Goal: Task Accomplishment & Management: Complete application form

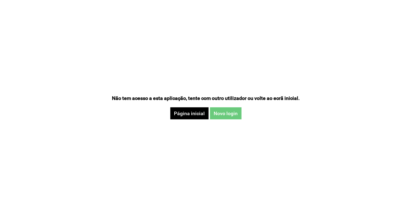
click at [230, 112] on button "Novo login" at bounding box center [226, 113] width 32 height 12
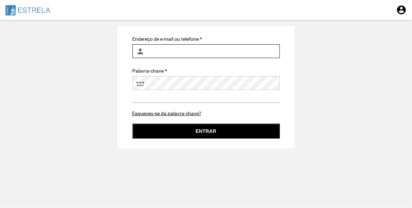
click at [185, 50] on input "Endereço de e-mail ou telefone *" at bounding box center [205, 51] width 147 height 14
type input "ines.machado@jf-estrela.pt"
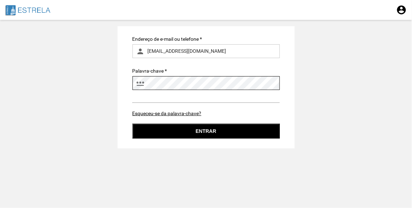
click at [132, 124] on button "Entrar" at bounding box center [205, 131] width 147 height 15
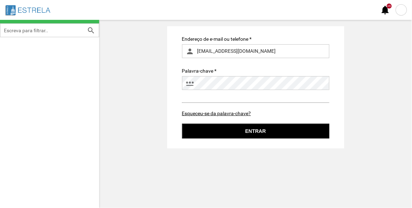
click at [399, 11] on div at bounding box center [401, 9] width 11 height 11
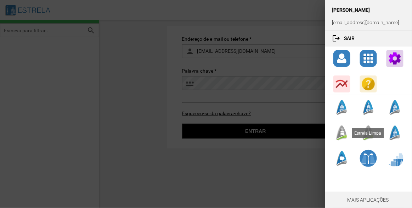
click at [343, 136] on div at bounding box center [341, 132] width 17 height 17
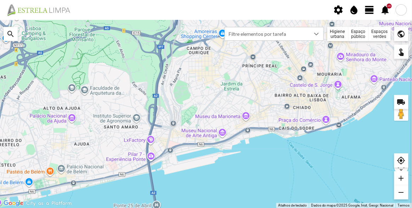
click at [378, 36] on div "Espaços verdes" at bounding box center [380, 34] width 22 height 14
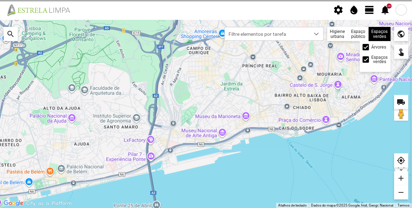
click at [377, 47] on label "Árvores" at bounding box center [379, 47] width 15 height 4
click at [366, 47] on input "Árvores" at bounding box center [366, 47] width 0 height 0
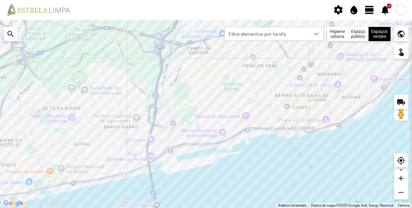
click at [370, 10] on span "view_day" at bounding box center [369, 10] width 11 height 11
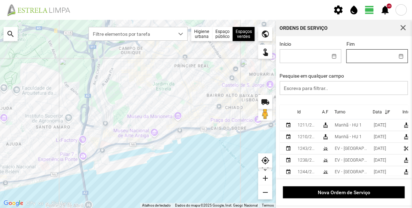
click at [361, 55] on body "settings water_drop view_day +9 notifications Para navegar no mapa com gestos d…" at bounding box center [206, 104] width 412 height 208
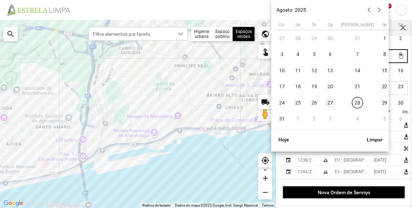
click at [333, 102] on span "27" at bounding box center [330, 102] width 11 height 11
type input "[DATE]"
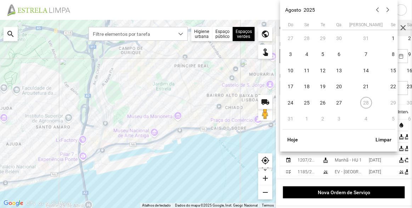
click at [305, 61] on body "settings water_drop view_day +9 notifications Para navegar no mapa com gestos d…" at bounding box center [206, 104] width 412 height 208
click at [340, 99] on span "27" at bounding box center [338, 102] width 11 height 11
type input "[DATE]"
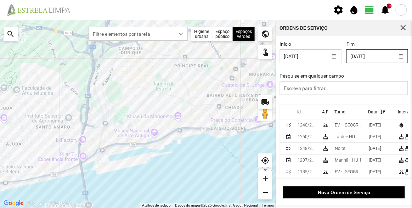
click at [371, 58] on body "settings water_drop view_day +9 notifications Para navegar no mapa com gestos d…" at bounding box center [206, 104] width 412 height 208
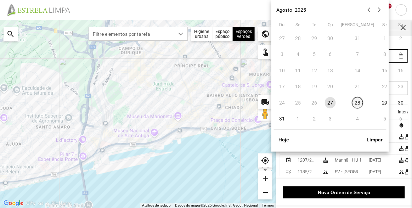
click at [352, 102] on span "28" at bounding box center [357, 102] width 11 height 11
type input "[DATE]"
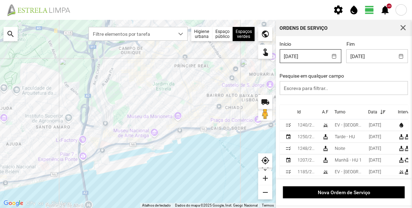
click at [312, 58] on body "settings water_drop view_day +9 notifications Para navegar no mapa com gestos d…" at bounding box center [206, 104] width 412 height 208
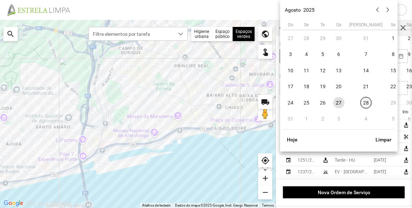
click at [361, 104] on span "28" at bounding box center [366, 102] width 11 height 11
type input "[DATE]"
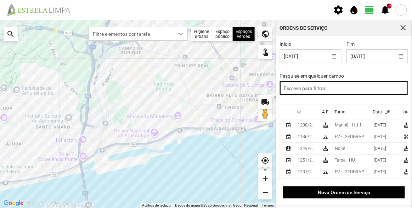
click at [317, 88] on input "text" at bounding box center [344, 88] width 129 height 14
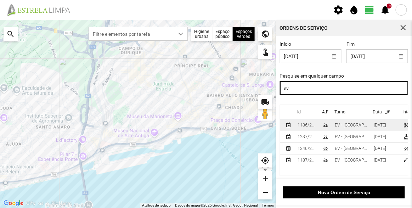
type input "ev"
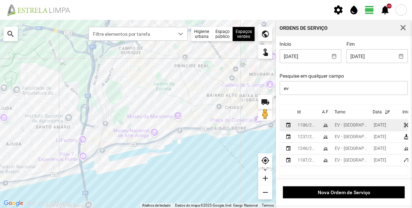
click at [344, 125] on div "EV - [GEOGRAPHIC_DATA] A" at bounding box center [351, 125] width 33 height 5
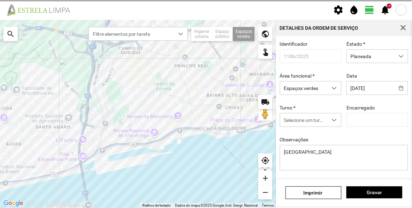
type input "[PERSON_NAME]"
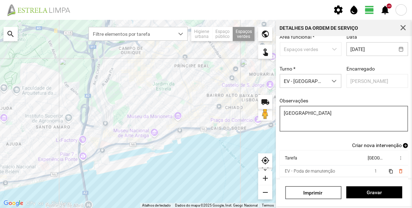
scroll to position [30, 0]
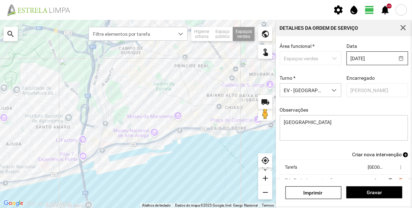
click at [365, 58] on body "settings water_drop view_day +9 notifications Para navegar no mapa com gestos d…" at bounding box center [206, 104] width 412 height 208
click at [396, 82] on div "Encarregado [PERSON_NAME]" at bounding box center [377, 86] width 67 height 22
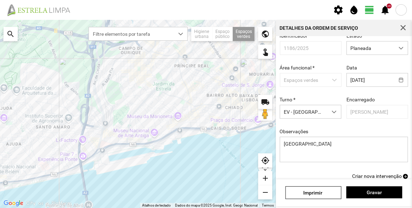
scroll to position [0, 0]
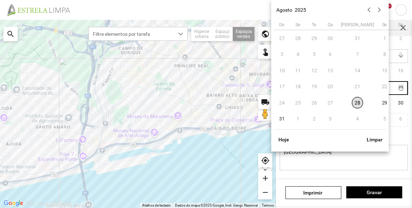
click at [378, 88] on body "settings water_drop view_day +9 notifications Para navegar no mapa com gestos d…" at bounding box center [206, 104] width 412 height 208
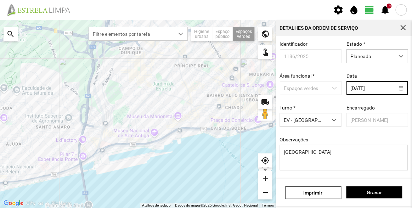
click at [398, 73] on div "Identificador 1186/2025 Estado * Planeada Área funcional * Espaços verdes Data …" at bounding box center [344, 111] width 134 height 140
click at [403, 26] on span "button" at bounding box center [403, 28] width 6 height 6
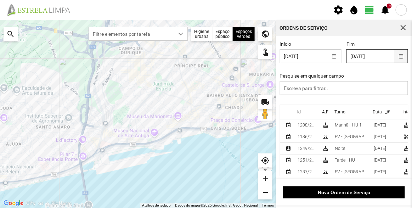
click at [395, 55] on button "button" at bounding box center [401, 56] width 14 height 13
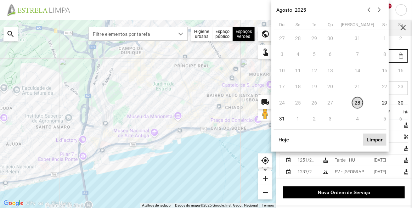
click at [374, 139] on button "Limpar" at bounding box center [374, 140] width 23 height 12
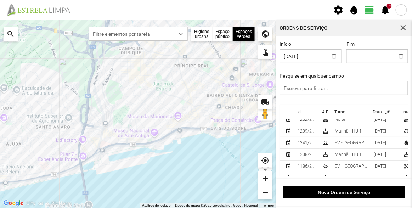
scroll to position [96, 0]
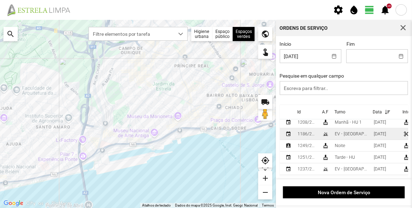
click at [346, 133] on div "EV - [GEOGRAPHIC_DATA] A" at bounding box center [351, 133] width 33 height 5
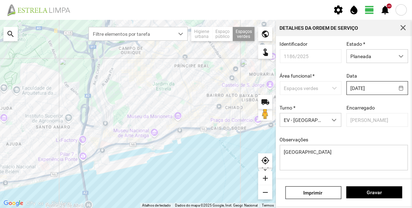
click at [367, 88] on body "settings water_drop view_day +9 notifications Para navegar no mapa com gestos d…" at bounding box center [206, 104] width 412 height 208
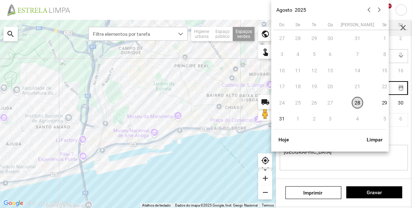
click at [298, 117] on td "1" at bounding box center [298, 119] width 16 height 16
click at [382, 11] on button "button" at bounding box center [379, 10] width 10 height 10
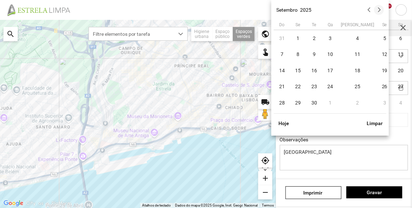
click at [379, 8] on button "button" at bounding box center [379, 10] width 10 height 10
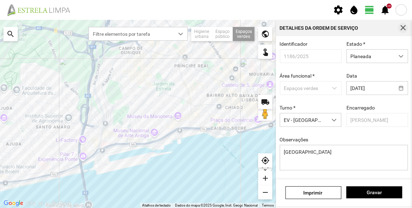
click at [407, 29] on button "button" at bounding box center [403, 28] width 10 height 10
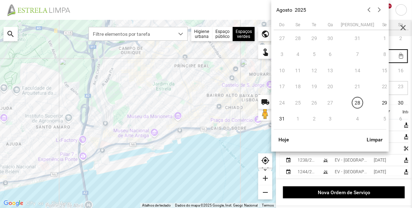
click at [374, 57] on body "settings water_drop view_day +9 notifications Para navegar no mapa com gestos d…" at bounding box center [206, 104] width 412 height 208
click at [352, 103] on span "28" at bounding box center [357, 102] width 11 height 11
type input "[DATE]"
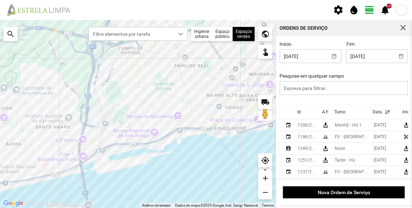
click at [387, 72] on div "Início [DATE] Fim [DATE] Pesquise em qualquer campo" at bounding box center [344, 73] width 134 height 64
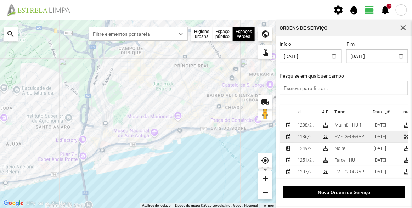
click at [355, 136] on div "EV - [GEOGRAPHIC_DATA] A" at bounding box center [351, 136] width 33 height 5
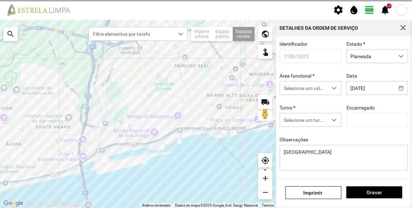
type input "[PERSON_NAME]"
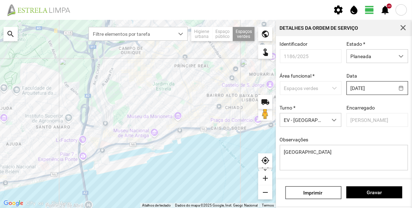
click at [375, 91] on body "settings water_drop view_day +9 notifications Para navegar no mapa com gestos d…" at bounding box center [206, 104] width 412 height 208
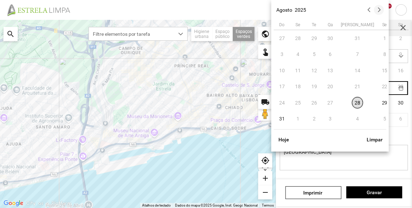
click at [380, 12] on button "button" at bounding box center [379, 10] width 10 height 10
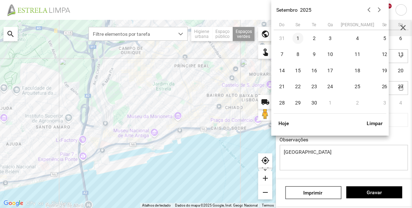
click at [300, 36] on span "1" at bounding box center [298, 38] width 11 height 11
type input "[DATE]"
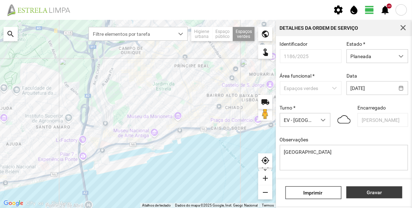
click at [369, 190] on span "Gravar" at bounding box center [374, 192] width 49 height 6
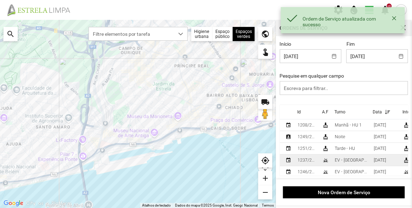
click at [344, 164] on td "EV - [GEOGRAPHIC_DATA] A" at bounding box center [351, 160] width 39 height 12
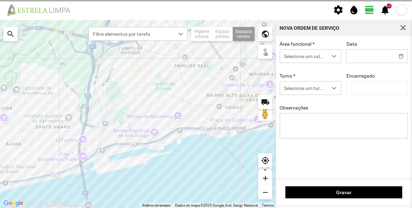
type input "[DATE]"
type input "[PERSON_NAME]"
type textarea "Recolha de papeleiras"
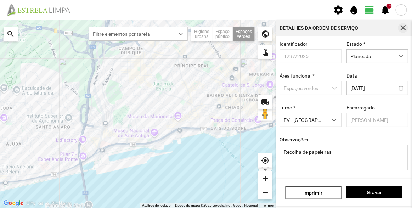
click at [401, 25] on span "button" at bounding box center [403, 28] width 6 height 6
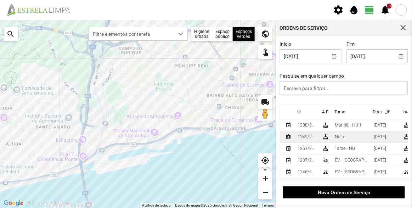
scroll to position [18, 0]
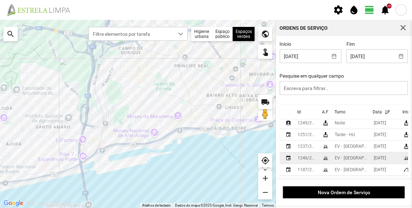
click at [352, 152] on td "EV - [GEOGRAPHIC_DATA] B" at bounding box center [351, 158] width 39 height 12
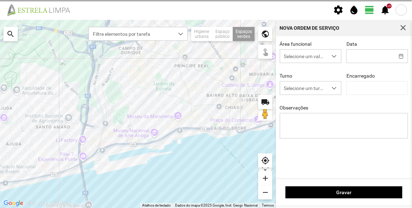
type input "[DATE]"
type input "[PERSON_NAME]"
type textarea "[GEOGRAPHIC_DATA]"
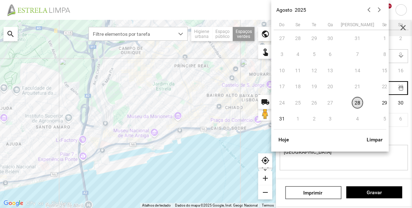
click at [359, 88] on body "settings water_drop view_day +9 notifications Para navegar no mapa com gestos d…" at bounding box center [206, 104] width 412 height 208
click at [379, 101] on span "29" at bounding box center [384, 102] width 11 height 11
type input "[DATE]"
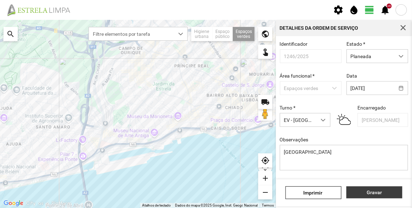
click at [388, 191] on span "Gravar" at bounding box center [374, 192] width 49 height 6
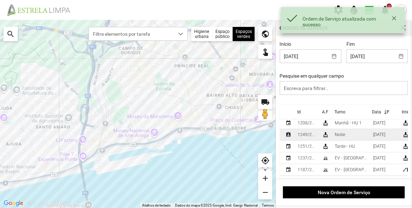
scroll to position [7, 0]
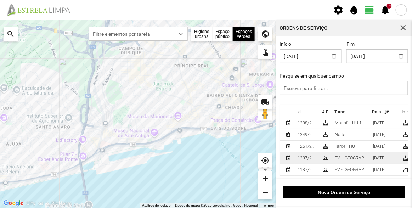
click at [342, 155] on div "EV - [GEOGRAPHIC_DATA] A" at bounding box center [351, 157] width 33 height 5
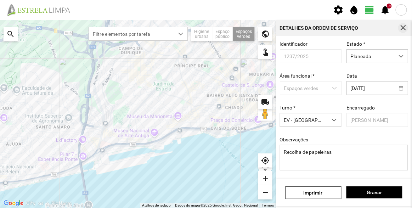
click at [404, 31] on span "button" at bounding box center [403, 28] width 6 height 6
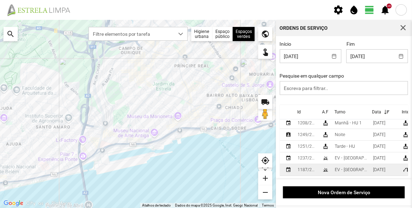
scroll to position [7, 0]
click at [336, 167] on div "EV - [GEOGRAPHIC_DATA] B" at bounding box center [351, 169] width 33 height 5
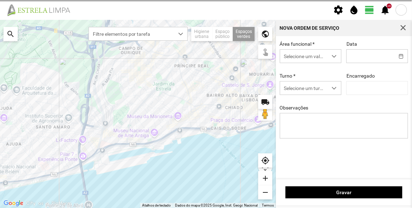
type input "[DATE]"
type textarea "[PERSON_NAME]"
type input "[PERSON_NAME]"
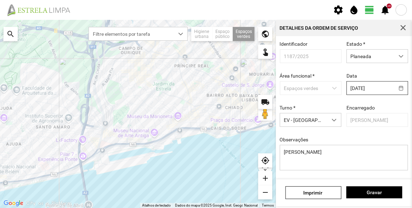
click at [369, 91] on body "settings water_drop view_day +9 notifications Para navegar no mapa com gestos d…" at bounding box center [206, 104] width 412 height 208
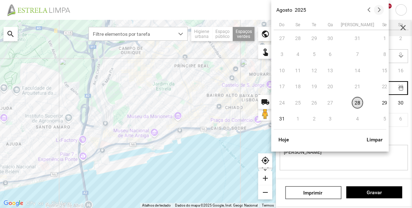
click at [379, 14] on button "button" at bounding box center [379, 10] width 10 height 10
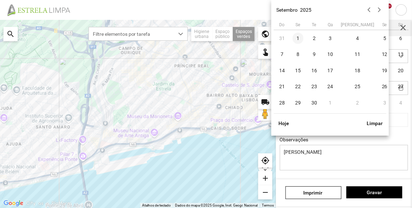
click at [300, 36] on span "1" at bounding box center [298, 38] width 11 height 11
type input "[DATE]"
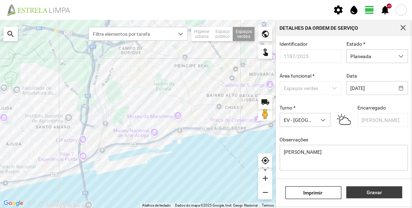
click at [378, 191] on span "Gravar" at bounding box center [374, 192] width 49 height 6
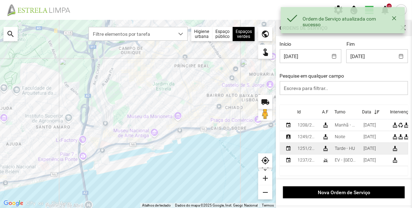
scroll to position [1, 0]
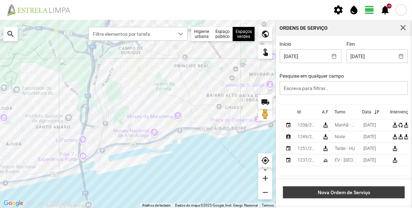
click at [342, 195] on span "Nova Ordem de Serviço" at bounding box center [344, 192] width 114 height 6
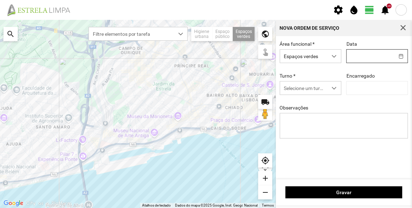
click at [358, 61] on body "settings water_drop view_day +9 notifications Para navegar no mapa com gestos d…" at bounding box center [206, 104] width 412 height 208
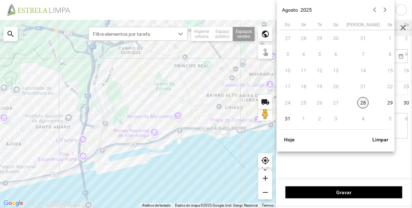
click at [357, 102] on span "28" at bounding box center [362, 102] width 11 height 11
type input "[DATE]"
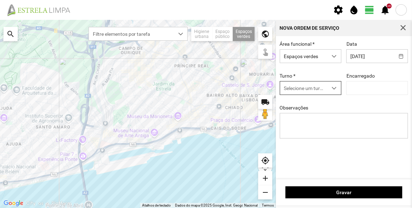
click at [310, 89] on span "Selecione um turno" at bounding box center [303, 87] width 47 height 13
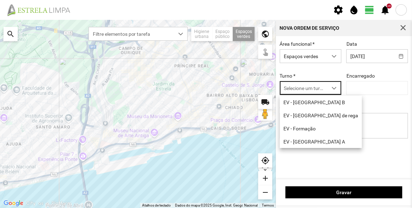
scroll to position [4, 30]
click at [304, 106] on li "EV - [GEOGRAPHIC_DATA] B" at bounding box center [321, 102] width 82 height 13
type input "[PERSON_NAME]"
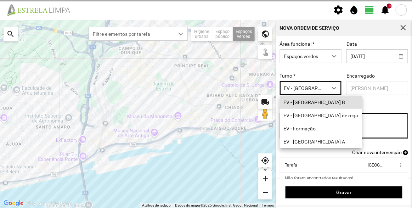
click at [314, 129] on textarea "Observações" at bounding box center [344, 125] width 129 height 25
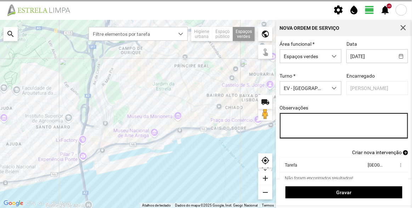
type textarea "P"
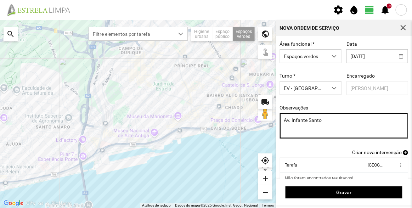
type textarea "Av. Infante Santo"
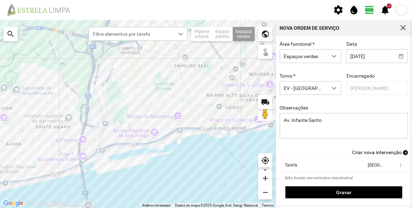
click at [368, 153] on span "Criar nova intervenção" at bounding box center [377, 152] width 50 height 6
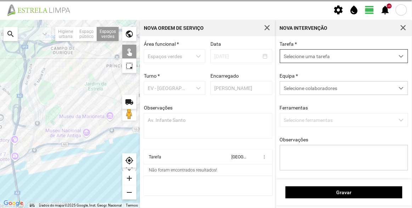
click at [314, 59] on span "Selecione uma tarefa" at bounding box center [337, 56] width 114 height 13
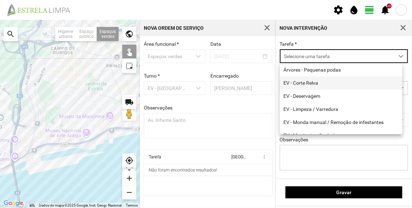
click at [305, 83] on li "EV - Corte Relva" at bounding box center [341, 82] width 123 height 13
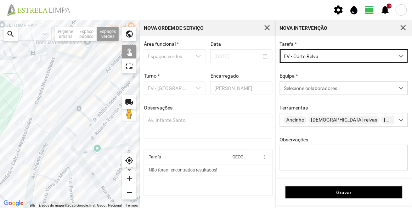
click at [106, 58] on div at bounding box center [70, 114] width 140 height 188
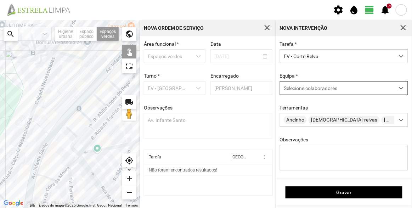
click at [302, 91] on span "Selecione colaboradores" at bounding box center [310, 88] width 53 height 6
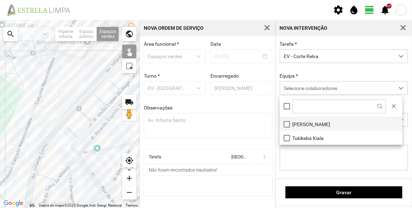
click at [302, 123] on li "[PERSON_NAME]" at bounding box center [341, 124] width 123 height 14
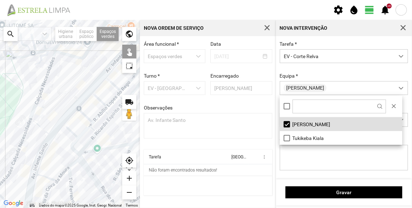
click at [314, 72] on div "Tarefa * EV - Corte Relva Equipa * [PERSON_NAME] Ancinho Corta-relvas Corta-rel…" at bounding box center [344, 111] width 134 height 140
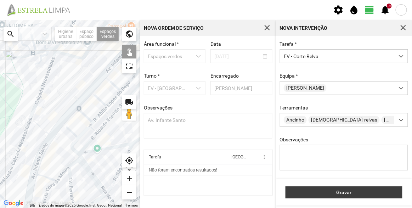
click at [348, 194] on span "Gravar" at bounding box center [343, 192] width 109 height 6
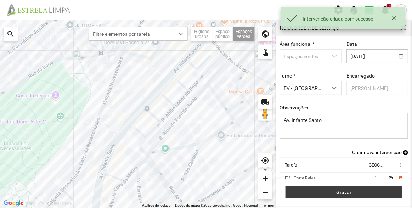
click at [370, 194] on span "Gravar" at bounding box center [343, 192] width 109 height 6
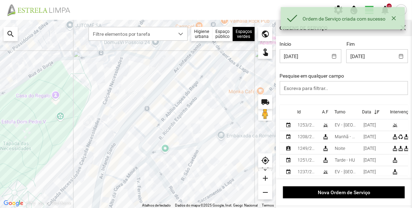
click at [301, 111] on div "Id" at bounding box center [299, 111] width 4 height 5
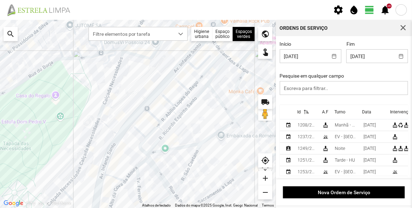
click at [301, 111] on p-sorticon at bounding box center [305, 111] width 9 height 5
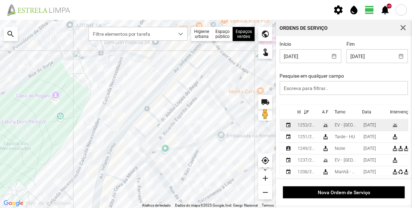
click at [304, 125] on div "1253/2025" at bounding box center [306, 125] width 19 height 5
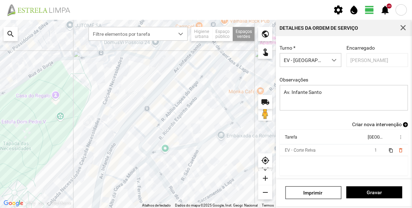
click at [375, 125] on span "Criar nova intervenção" at bounding box center [377, 124] width 50 height 6
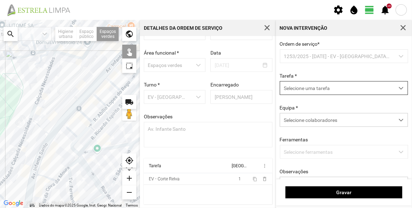
click at [310, 86] on span "Selecione uma tarefa" at bounding box center [337, 87] width 114 height 13
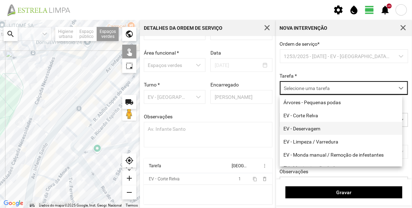
click at [313, 134] on li "EV - Deservagem" at bounding box center [341, 128] width 123 height 13
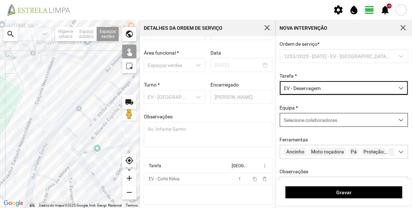
click at [311, 123] on span "Selecione colaboradores" at bounding box center [310, 120] width 53 height 6
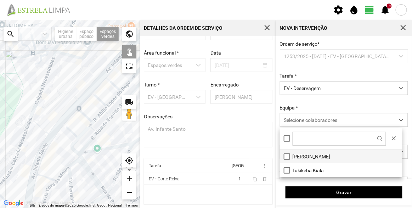
click at [313, 154] on li "[PERSON_NAME]" at bounding box center [341, 156] width 123 height 14
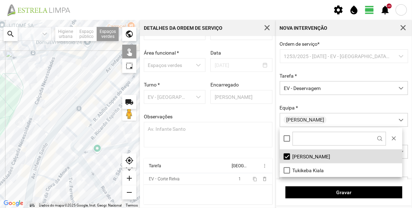
click at [110, 51] on div at bounding box center [70, 114] width 140 height 188
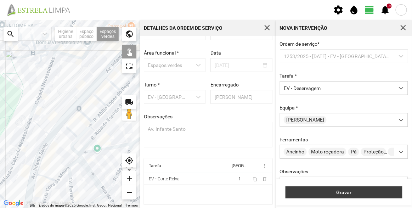
click at [330, 191] on span "Gravar" at bounding box center [343, 192] width 109 height 6
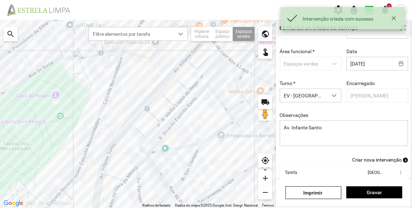
click at [378, 158] on span "Criar nova intervenção" at bounding box center [377, 160] width 50 height 6
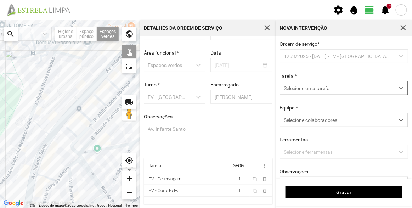
click at [315, 87] on span "Selecione uma tarefa" at bounding box center [337, 87] width 114 height 13
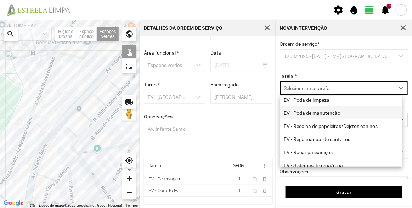
scroll to position [90, 0]
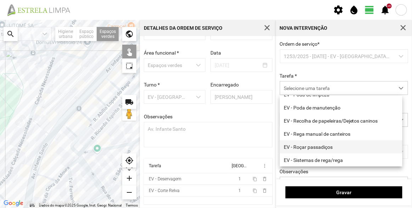
click at [318, 147] on li "EV - Roçar passadiços" at bounding box center [341, 146] width 123 height 13
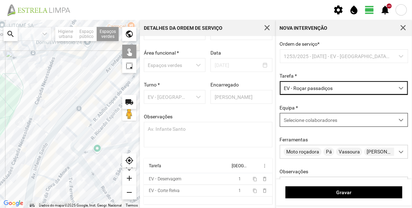
click at [309, 123] on span "Selecione colaboradores" at bounding box center [310, 120] width 53 height 6
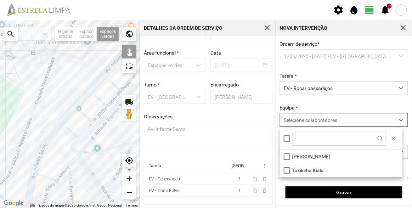
scroll to position [4, 30]
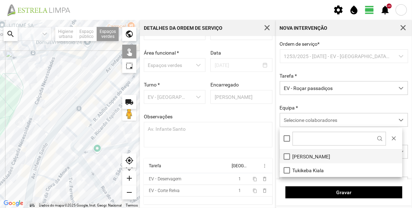
click at [310, 154] on li "[PERSON_NAME]" at bounding box center [341, 156] width 123 height 14
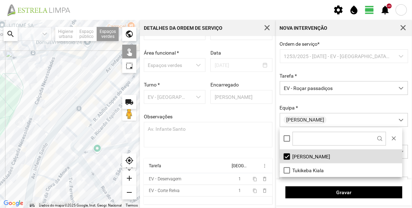
click at [107, 53] on div at bounding box center [70, 114] width 140 height 188
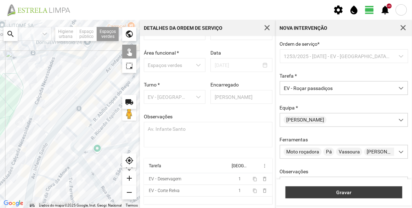
click at [342, 188] on button "Gravar" at bounding box center [343, 192] width 117 height 12
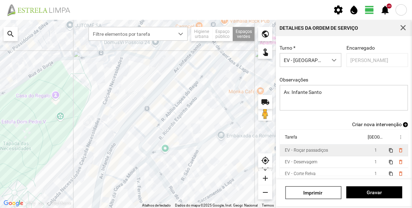
scroll to position [4, 0]
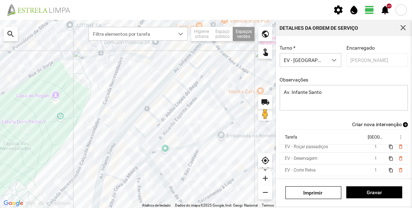
click at [372, 126] on span "Criar nova intervenção" at bounding box center [377, 124] width 50 height 6
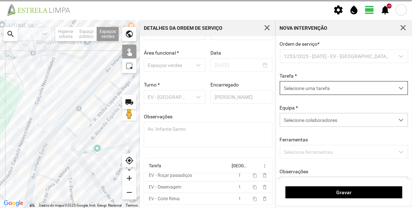
click at [307, 92] on span "Selecione uma tarefa" at bounding box center [337, 87] width 114 height 13
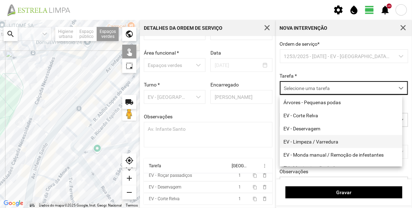
click at [322, 143] on li "EV - Limpeza / Varredura" at bounding box center [341, 141] width 123 height 13
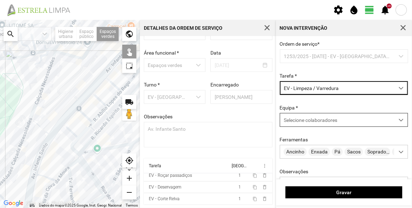
click at [326, 114] on div "Selecione colaboradores" at bounding box center [337, 119] width 114 height 13
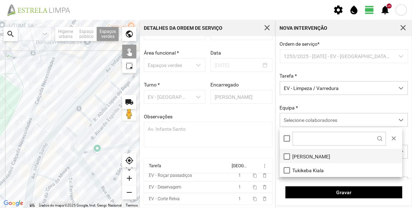
click at [306, 154] on li "[PERSON_NAME]" at bounding box center [341, 156] width 123 height 14
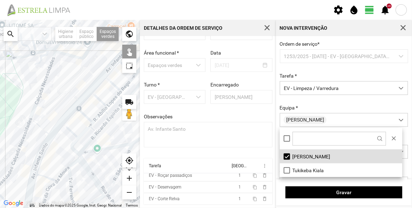
click at [105, 53] on div at bounding box center [70, 114] width 140 height 188
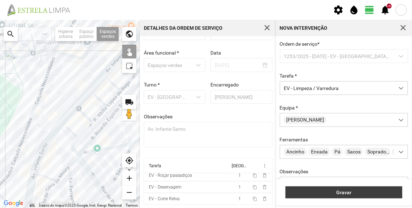
click at [330, 193] on span "Gravar" at bounding box center [343, 192] width 109 height 6
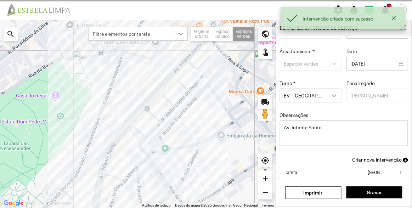
scroll to position [15, 0]
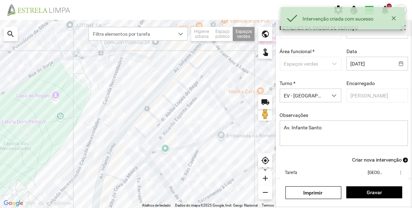
click at [373, 158] on span "Criar nova intervenção" at bounding box center [377, 160] width 50 height 6
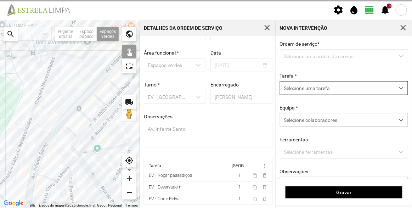
click at [304, 90] on span "Selecione uma tarefa" at bounding box center [337, 87] width 114 height 13
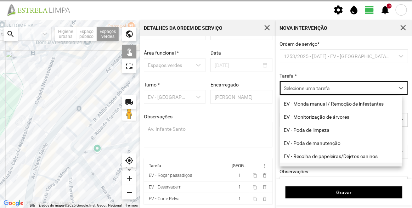
scroll to position [90, 0]
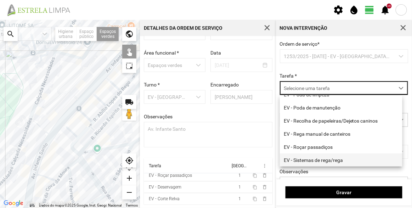
click at [331, 157] on li "EV - Sistemas de rega/rega" at bounding box center [341, 159] width 123 height 13
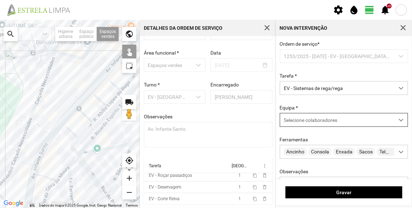
click at [319, 121] on span "Selecione colaboradores" at bounding box center [310, 120] width 53 height 6
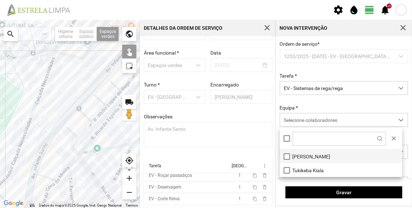
click at [319, 152] on li "[PERSON_NAME]" at bounding box center [341, 156] width 123 height 14
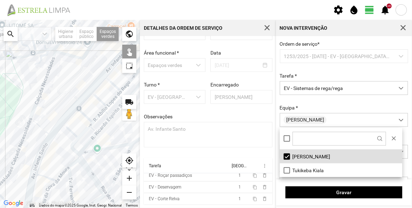
click at [109, 53] on div at bounding box center [70, 114] width 140 height 188
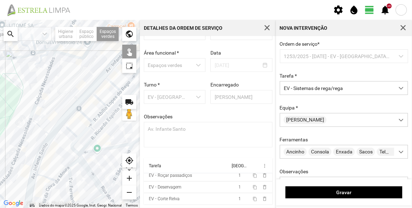
click at [360, 199] on div "Gravar" at bounding box center [344, 192] width 136 height 26
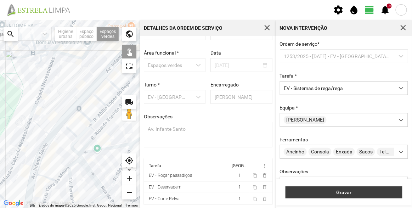
click at [362, 197] on button "Gravar" at bounding box center [343, 192] width 117 height 12
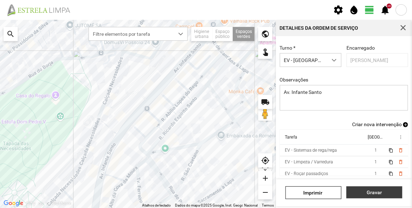
click at [370, 191] on span "Gravar" at bounding box center [374, 192] width 49 height 6
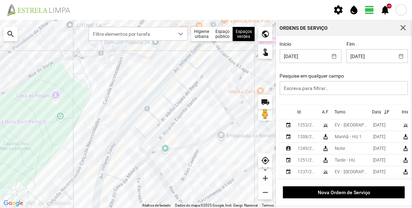
click at [367, 30] on div "Ordens de Serviço" at bounding box center [344, 28] width 136 height 16
click at [314, 17] on fbc-header "settings water_drop view_day +9 notifications" at bounding box center [206, 10] width 412 height 20
click at [373, 30] on div "Ordens de Serviço" at bounding box center [344, 28] width 136 height 16
click at [365, 32] on div "Ordens de Serviço" at bounding box center [344, 28] width 136 height 16
click at [323, 42] on div "Início [DATE]" at bounding box center [310, 52] width 67 height 22
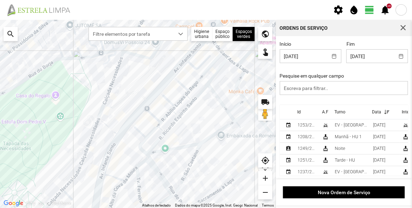
click at [355, 71] on div "Início [DATE] Fim [DATE] Pesquise em qualquer campo" at bounding box center [344, 73] width 134 height 64
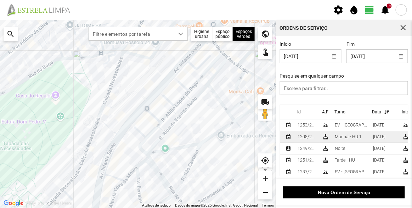
scroll to position [7, 0]
